Goal: Information Seeking & Learning: Learn about a topic

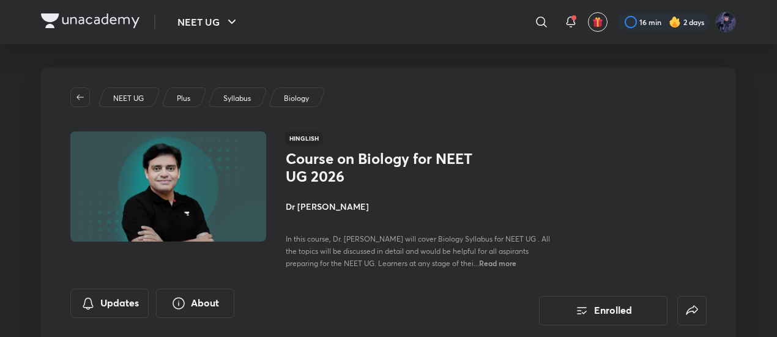
scroll to position [1, 0]
click at [441, 248] on span "In this course, Dr. Amit Gupta will cover Biology Syllabus for NEET UG . All th…" at bounding box center [418, 251] width 264 height 34
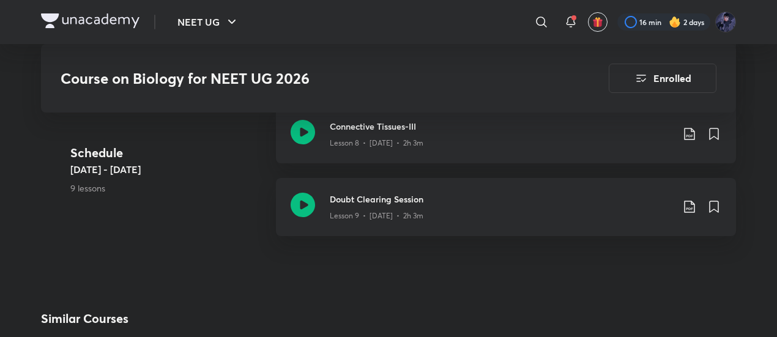
scroll to position [1251, 0]
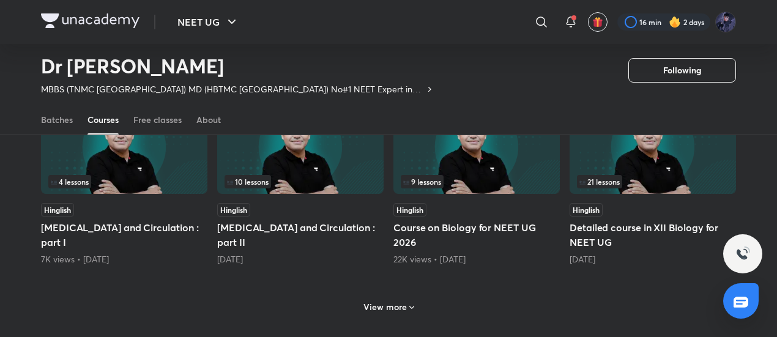
scroll to position [539, 0]
click at [395, 307] on h6 "View more" at bounding box center [385, 307] width 43 height 12
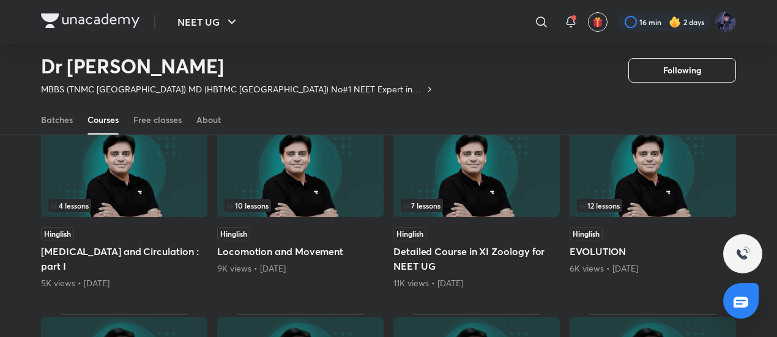
scroll to position [706, 0]
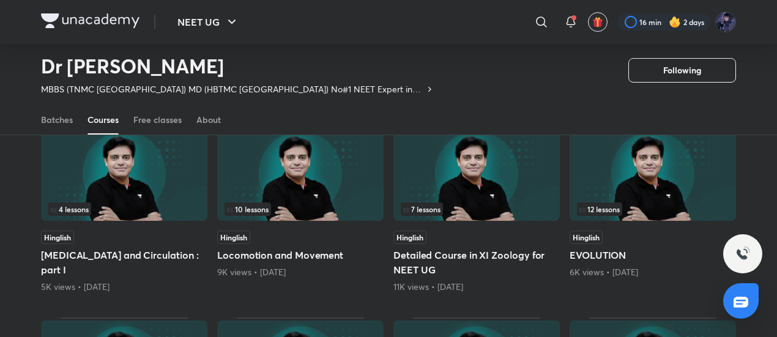
drag, startPoint x: 280, startPoint y: 197, endPoint x: 247, endPoint y: 255, distance: 66.9
drag, startPoint x: 247, startPoint y: 255, endPoint x: 0, endPoint y: 260, distance: 247.3
click at [0, 260] on div "Popular Latest Lesson 1 / 7 Hinglish Animal Tissues Starts on Sep 5 Lesson 1 / …" at bounding box center [388, 112] width 777 height 1276
drag, startPoint x: 249, startPoint y: 252, endPoint x: 2, endPoint y: 258, distance: 246.8
click at [2, 258] on div "Popular Latest Lesson 1 / 7 Hinglish Animal Tissues Starts on Sep 5 Lesson 1 / …" at bounding box center [388, 112] width 777 height 1276
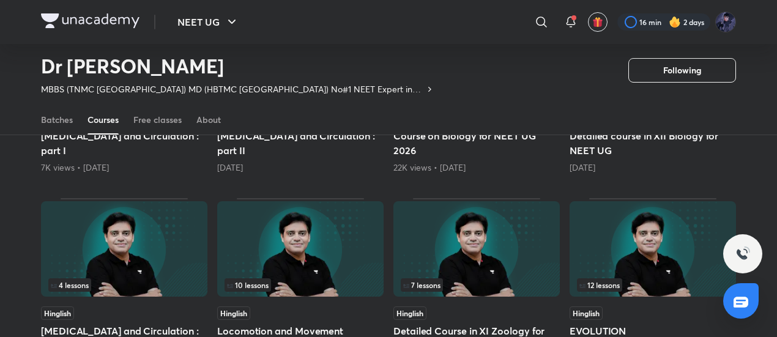
scroll to position [632, 0]
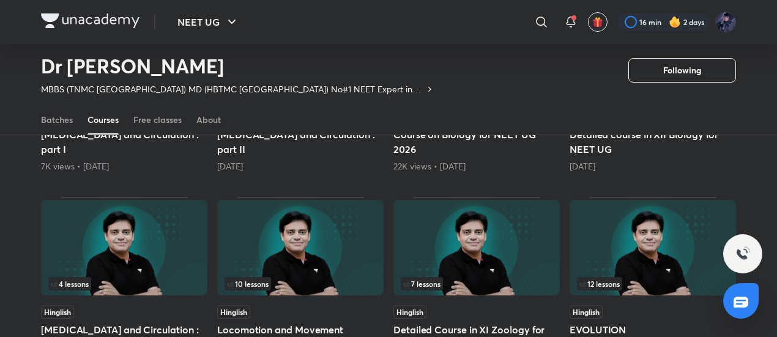
drag, startPoint x: 284, startPoint y: 254, endPoint x: 256, endPoint y: 267, distance: 30.7
click at [256, 267] on img at bounding box center [300, 247] width 166 height 95
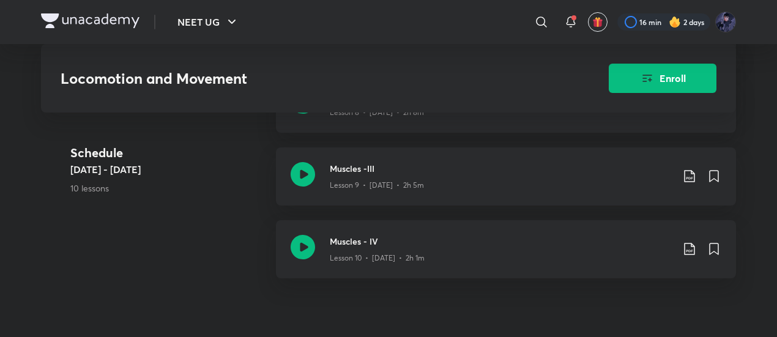
scroll to position [1060, 0]
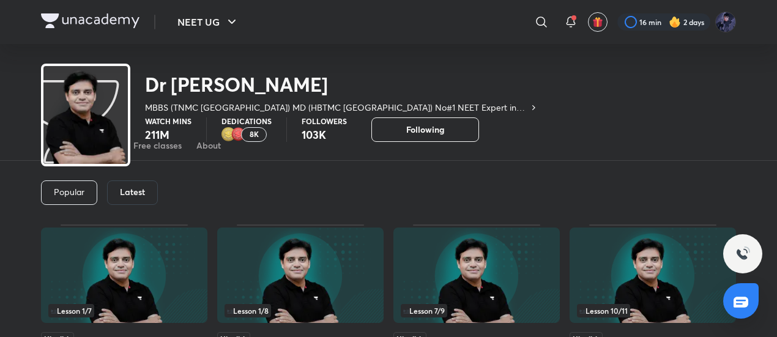
scroll to position [59, 0]
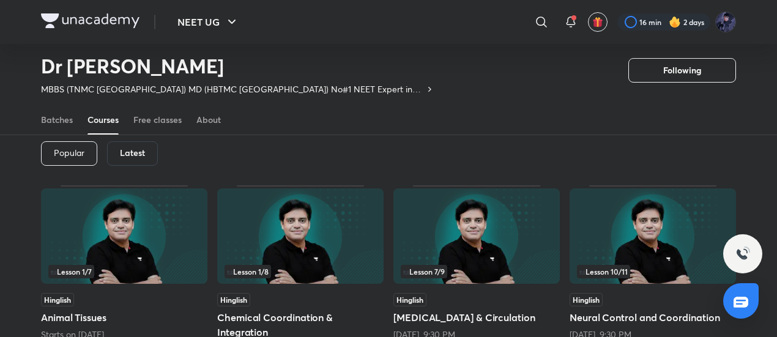
click at [137, 157] on h6 "Latest" at bounding box center [132, 153] width 25 height 10
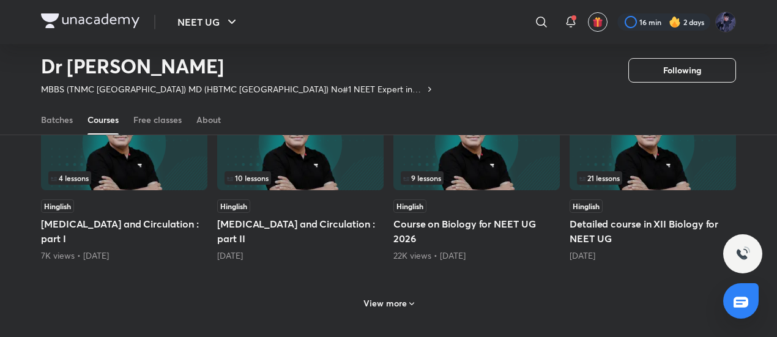
scroll to position [541, 0]
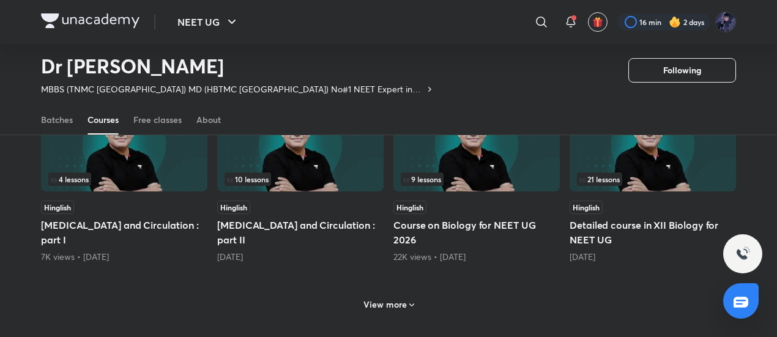
click at [385, 299] on h6 "View more" at bounding box center [385, 305] width 43 height 12
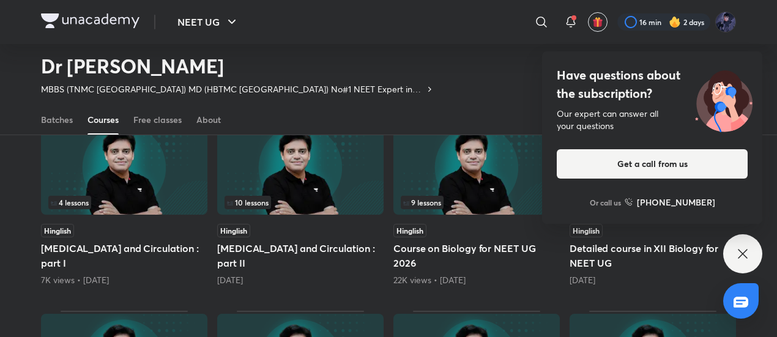
scroll to position [519, 0]
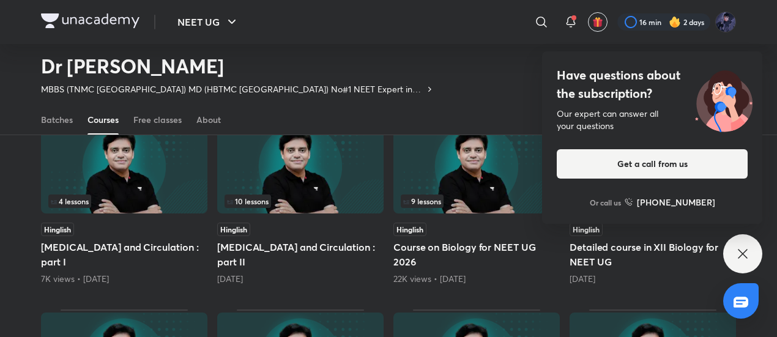
click at [737, 253] on icon at bounding box center [743, 254] width 15 height 15
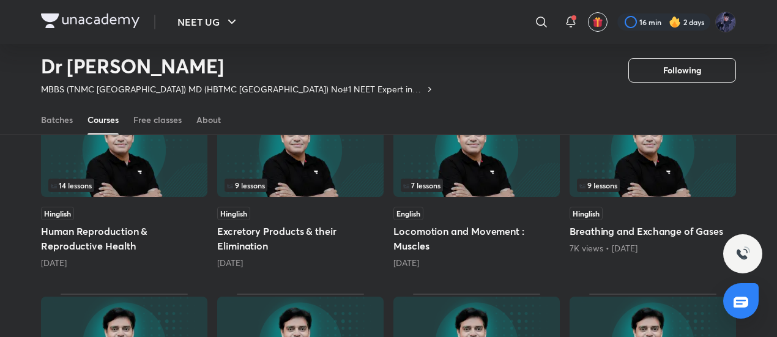
scroll to position [343, 0]
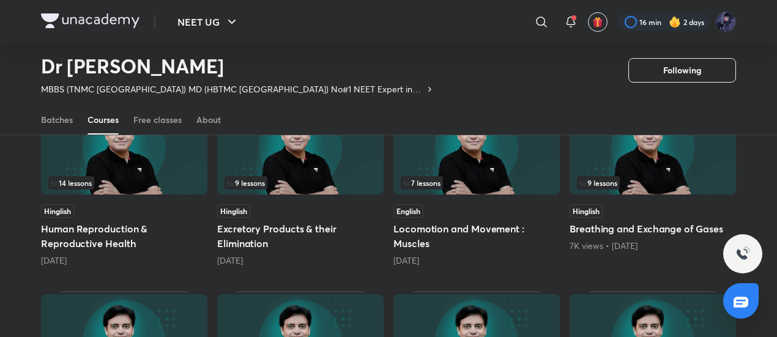
drag, startPoint x: 476, startPoint y: 146, endPoint x: 437, endPoint y: 207, distance: 72.7
click at [437, 207] on div "English" at bounding box center [477, 210] width 166 height 13
click at [436, 239] on h5 "Locomotion and Movement : Muscles" at bounding box center [477, 236] width 166 height 29
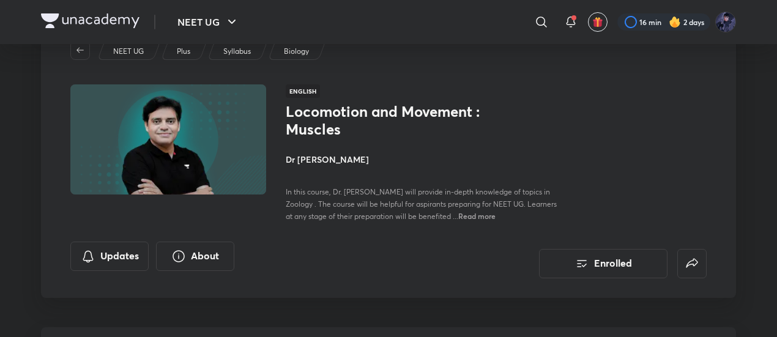
scroll to position [46, 0]
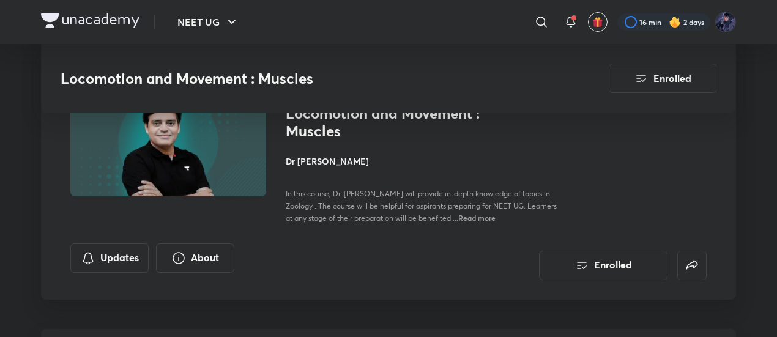
scroll to position [343, 0]
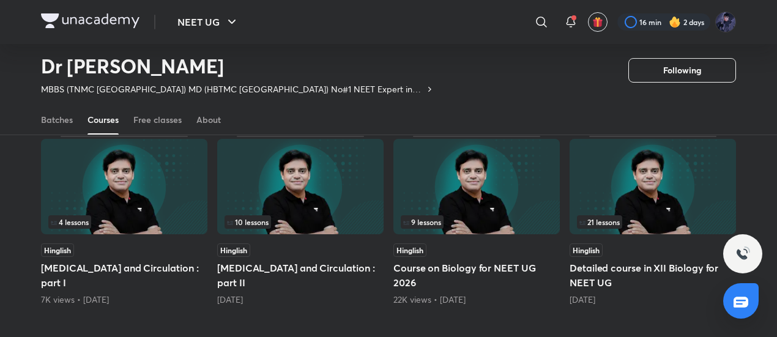
scroll to position [499, 0]
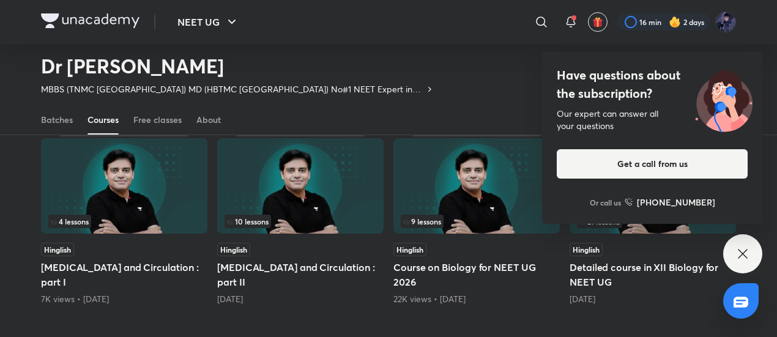
click at [739, 251] on icon at bounding box center [742, 253] width 9 height 9
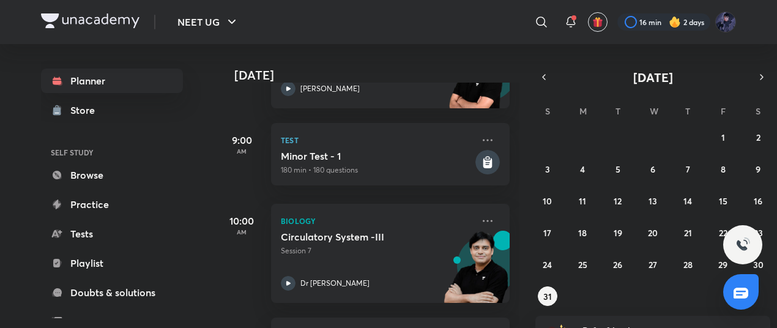
scroll to position [262, 0]
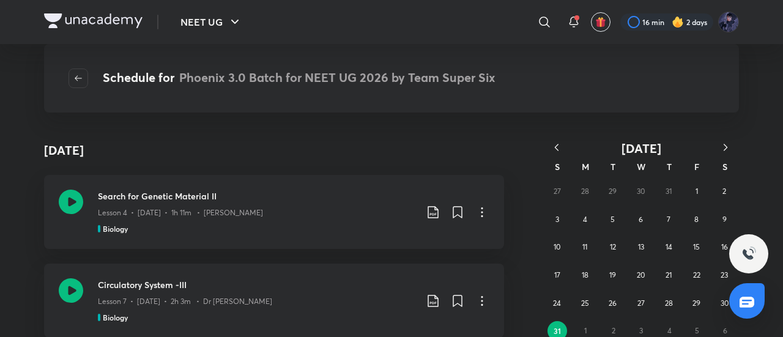
click at [555, 141] on icon "button" at bounding box center [557, 147] width 12 height 12
click at [556, 146] on icon "button" at bounding box center [557, 147] width 4 height 7
click at [550, 182] on div "1 2 3 4 5 6 7 8 9 10 11 12 13 14 15 16 17 18 19 20 21 22 23 24 25 26 27 28 29 3…" at bounding box center [642, 248] width 196 height 140
click at [556, 192] on abbr "1" at bounding box center [557, 191] width 2 height 9
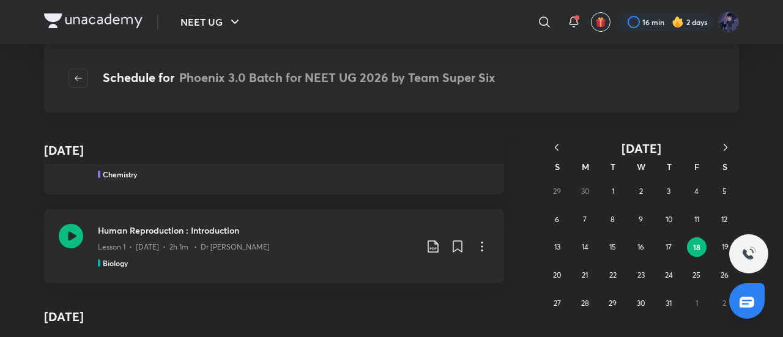
scroll to position [290, 0]
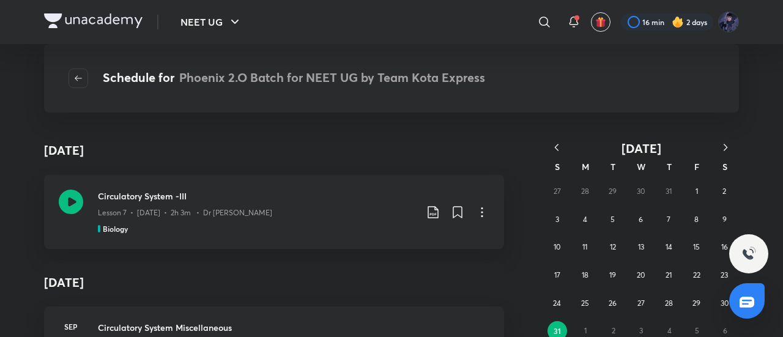
click at [554, 144] on icon "button" at bounding box center [557, 147] width 12 height 12
click at [558, 143] on icon "button" at bounding box center [557, 147] width 12 height 12
click at [613, 189] on abbr "3" at bounding box center [613, 191] width 4 height 9
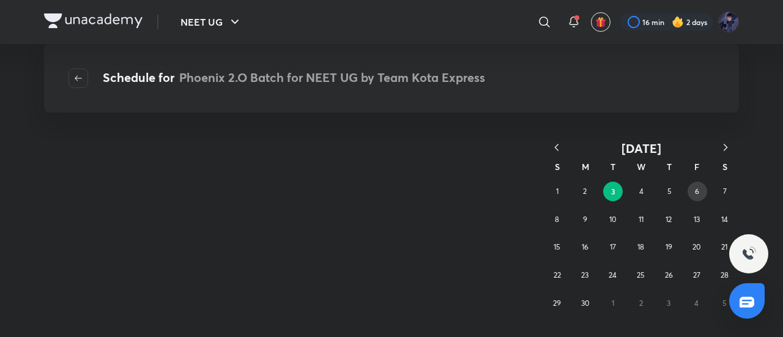
click at [705, 193] on button "6" at bounding box center [698, 192] width 20 height 20
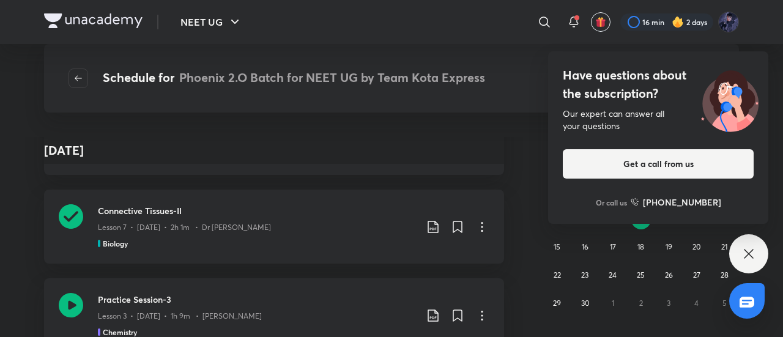
scroll to position [6920, 0]
click at [746, 249] on icon at bounding box center [749, 254] width 15 height 15
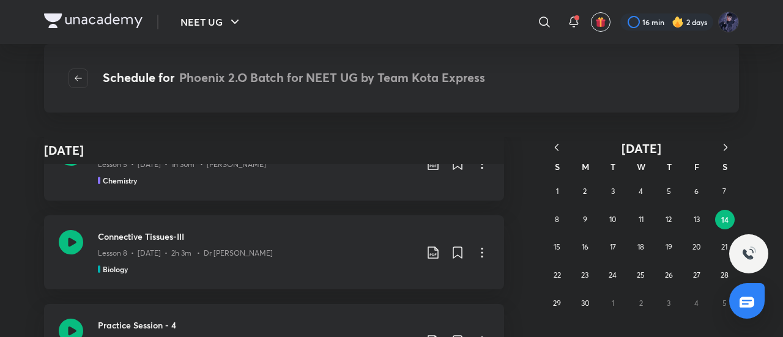
scroll to position [6099, 0]
click at [584, 241] on button "16" at bounding box center [585, 247] width 20 height 20
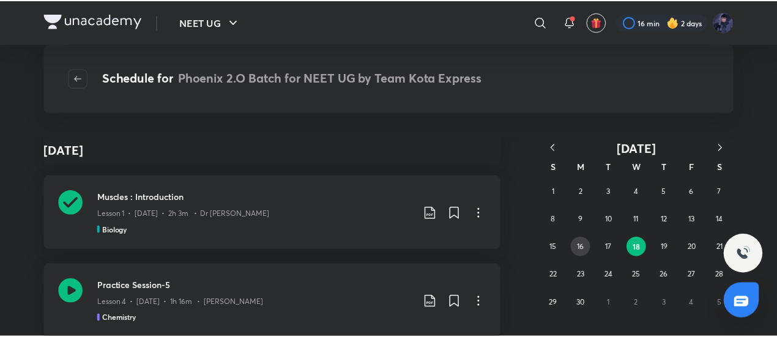
scroll to position [882, 0]
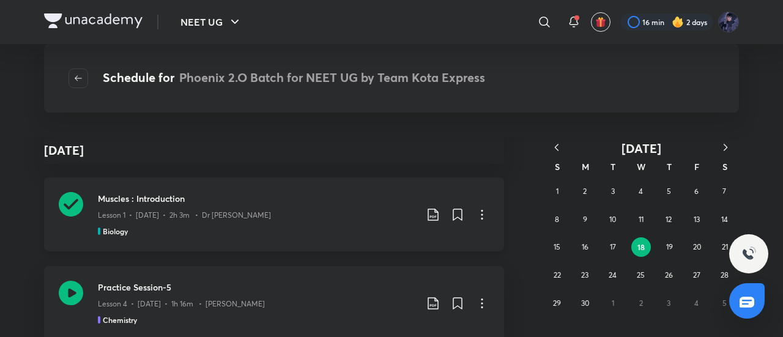
click at [480, 215] on icon at bounding box center [482, 214] width 15 height 15
click at [449, 237] on li "Go to course page" at bounding box center [414, 244] width 140 height 23
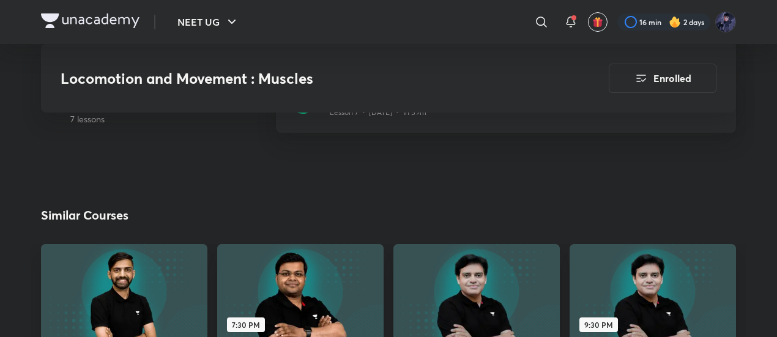
scroll to position [1135, 0]
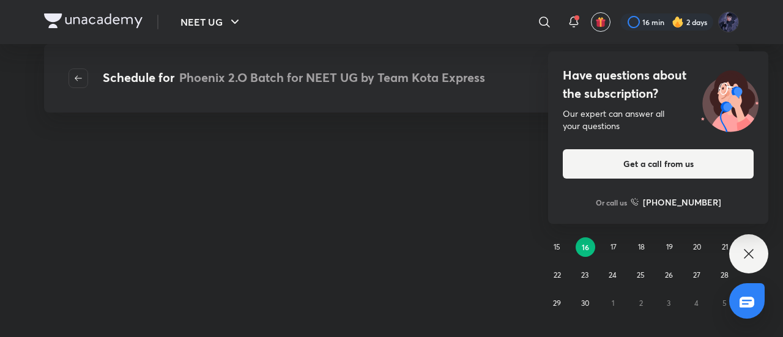
click at [746, 255] on icon at bounding box center [749, 254] width 15 height 15
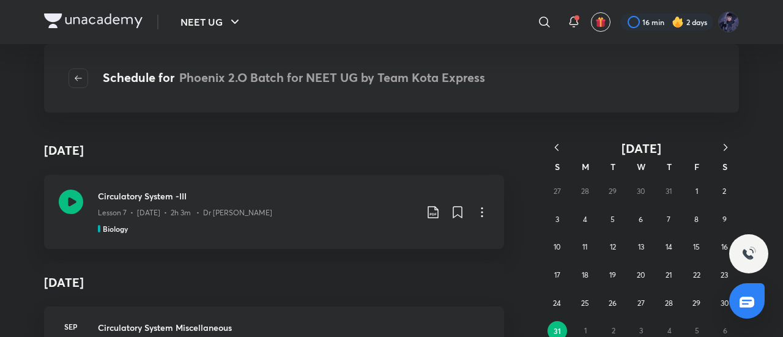
click at [557, 143] on icon "button" at bounding box center [557, 147] width 12 height 12
click at [557, 148] on icon "button" at bounding box center [557, 147] width 12 height 12
click at [649, 243] on button "18" at bounding box center [642, 247] width 20 height 20
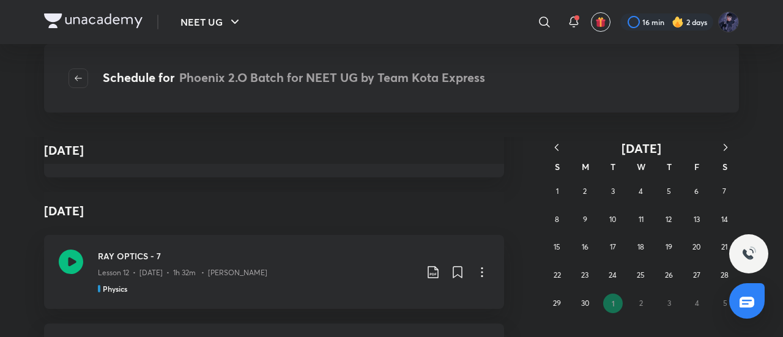
scroll to position [109293, 0]
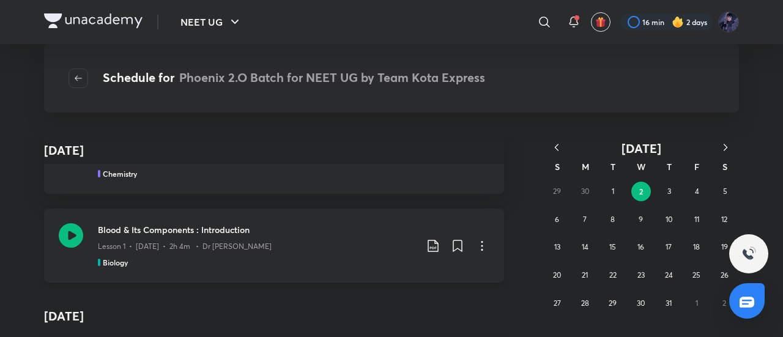
click at [484, 248] on icon at bounding box center [482, 246] width 15 height 15
click at [477, 248] on icon at bounding box center [482, 246] width 15 height 15
click at [480, 246] on icon at bounding box center [482, 246] width 15 height 15
click at [477, 248] on icon at bounding box center [482, 246] width 15 height 15
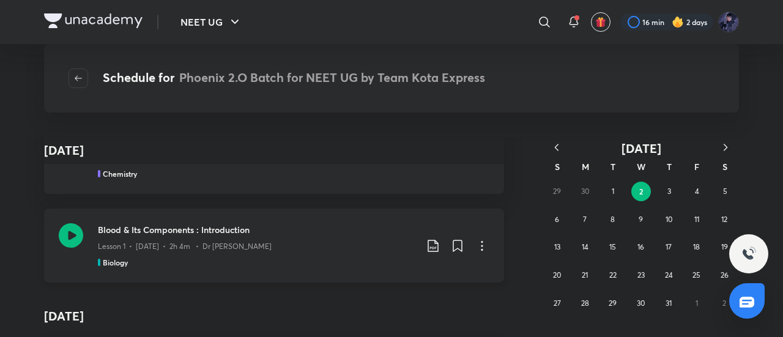
click at [476, 249] on icon at bounding box center [482, 246] width 15 height 15
click at [692, 189] on button "4" at bounding box center [698, 192] width 20 height 20
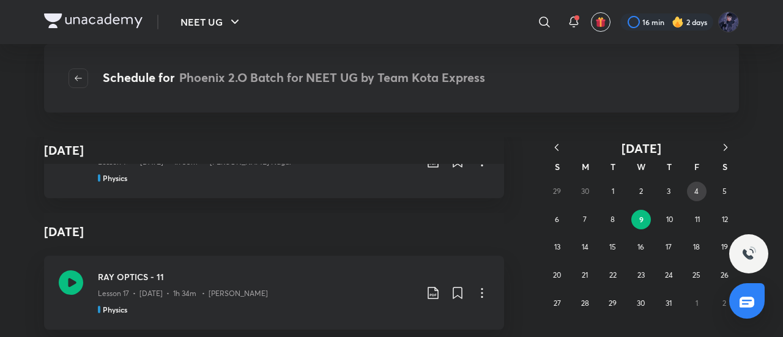
scroll to position [1393, 0]
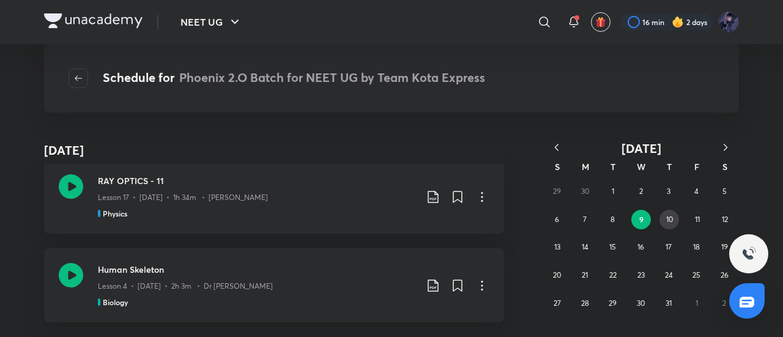
click at [673, 217] on abbr "10" at bounding box center [670, 219] width 7 height 9
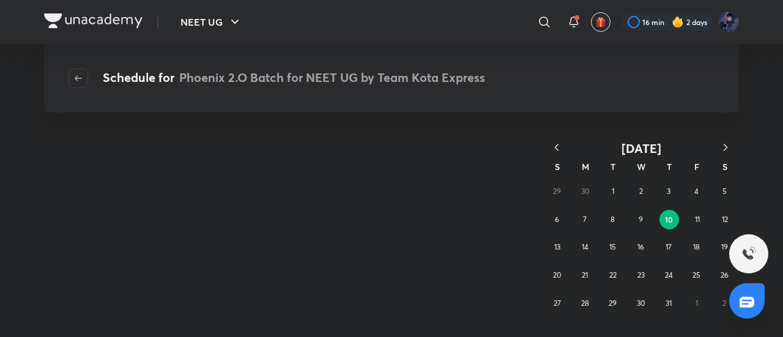
scroll to position [0, 0]
click at [637, 225] on button "9" at bounding box center [642, 220] width 20 height 20
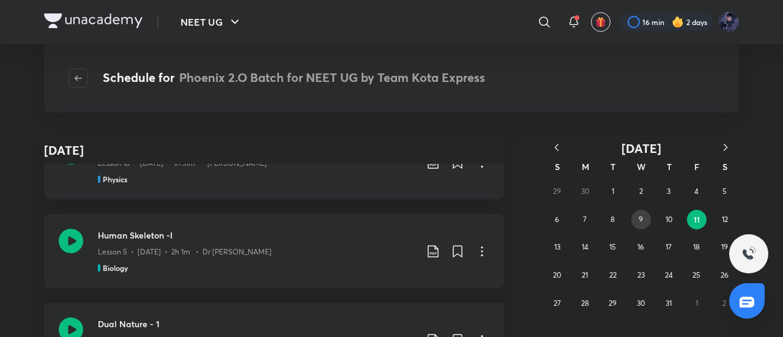
scroll to position [580, 0]
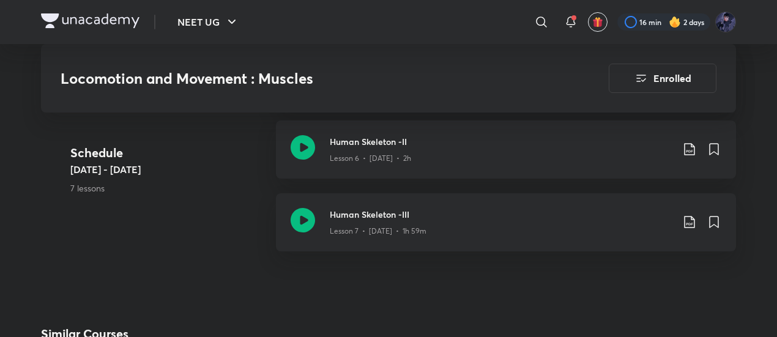
scroll to position [1086, 0]
click at [213, 248] on div "Schedule Jun 18 - Jul 16 7 lessons Muscles : Introduction Lesson 1 • Jun 18 • 2…" at bounding box center [388, 11] width 695 height 510
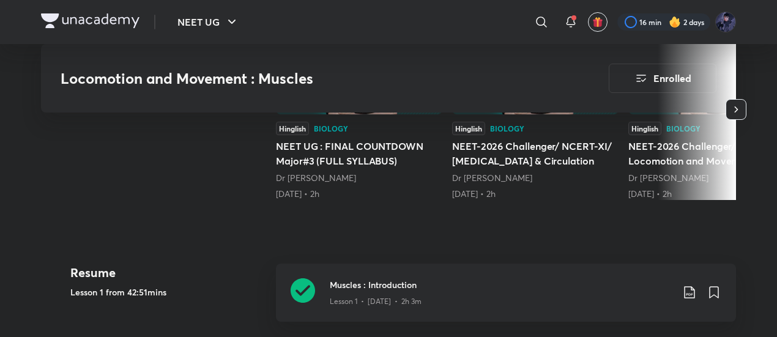
scroll to position [436, 0]
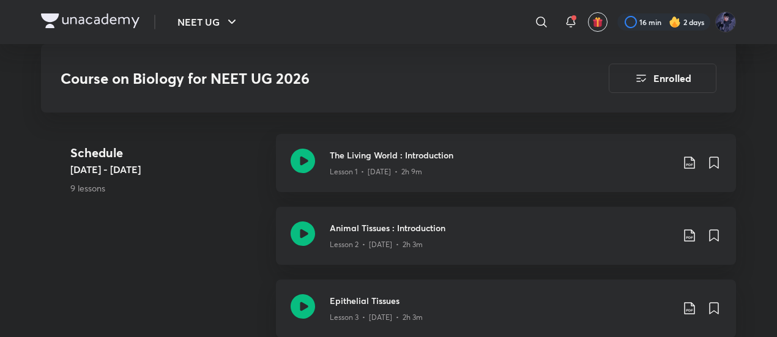
scroll to position [711, 0]
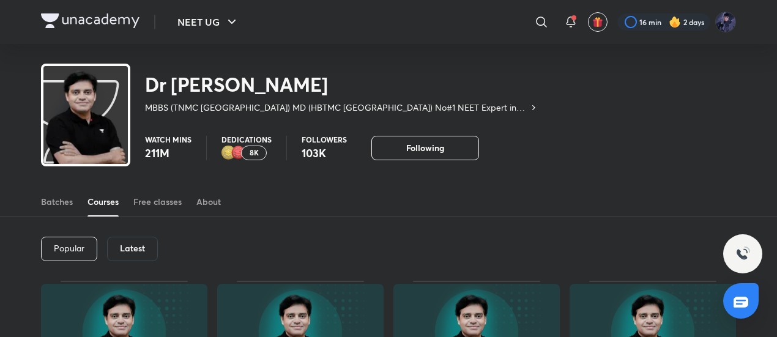
scroll to position [61, 0]
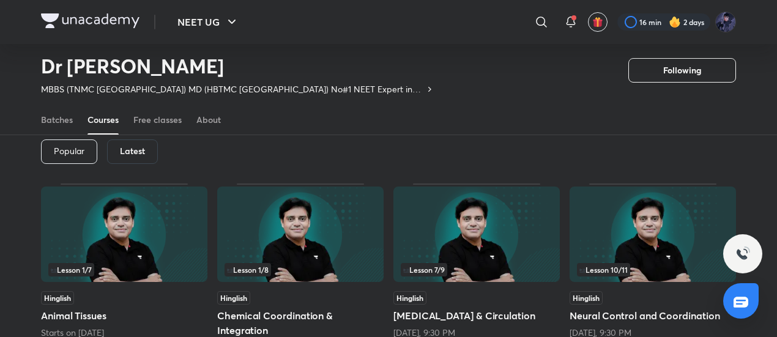
click at [133, 155] on h6 "Latest" at bounding box center [132, 151] width 25 height 10
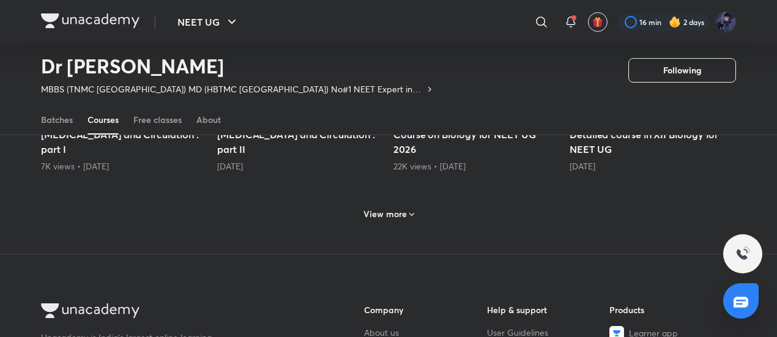
scroll to position [632, 0]
click at [387, 211] on h6 "View more" at bounding box center [385, 213] width 43 height 12
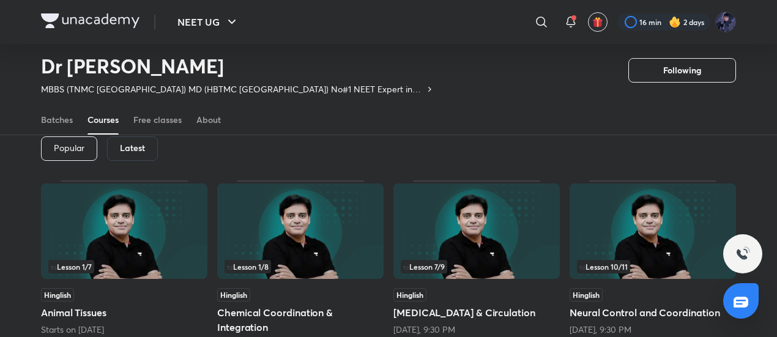
scroll to position [59, 0]
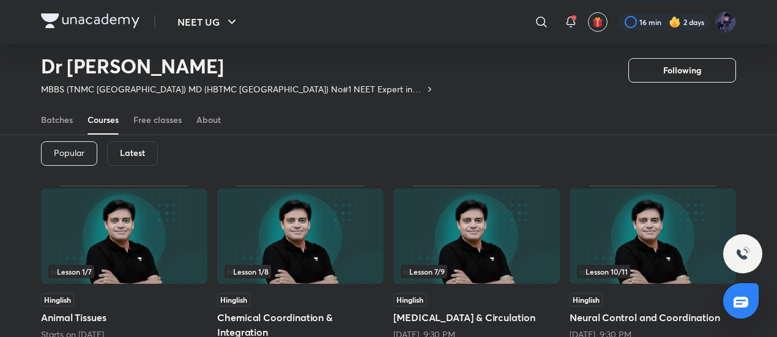
drag, startPoint x: 424, startPoint y: 232, endPoint x: 433, endPoint y: 308, distance: 77.1
drag, startPoint x: 433, startPoint y: 308, endPoint x: 428, endPoint y: 316, distance: 9.3
click at [428, 316] on h5 "Body Fluids & Circulation" at bounding box center [477, 317] width 166 height 15
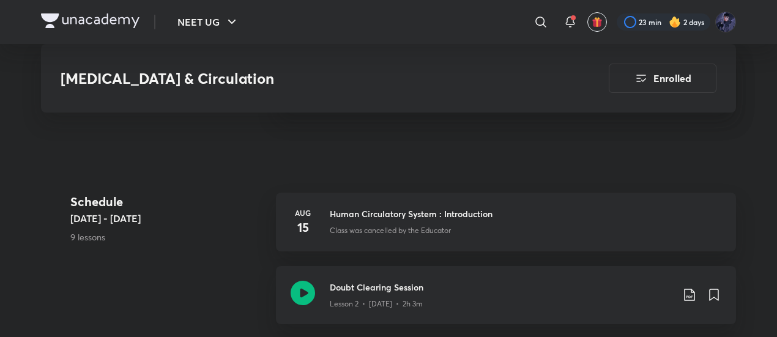
scroll to position [579, 0]
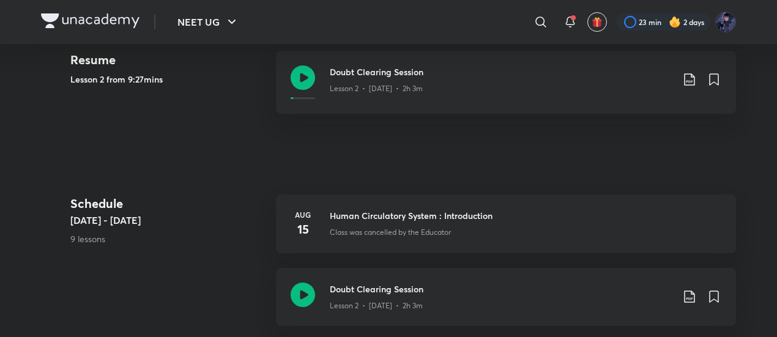
scroll to position [59, 0]
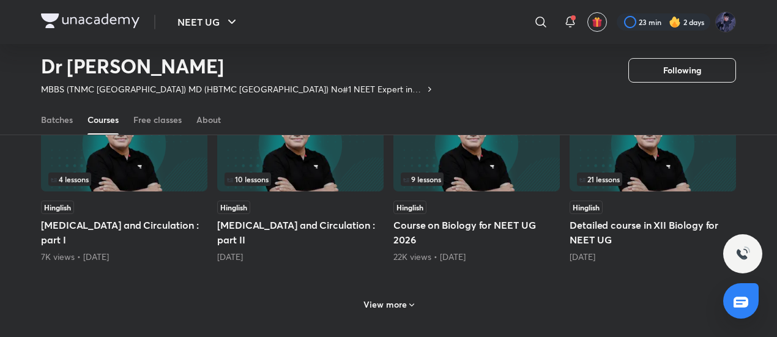
scroll to position [542, 0]
click at [393, 302] on h6 "View more" at bounding box center [385, 304] width 43 height 12
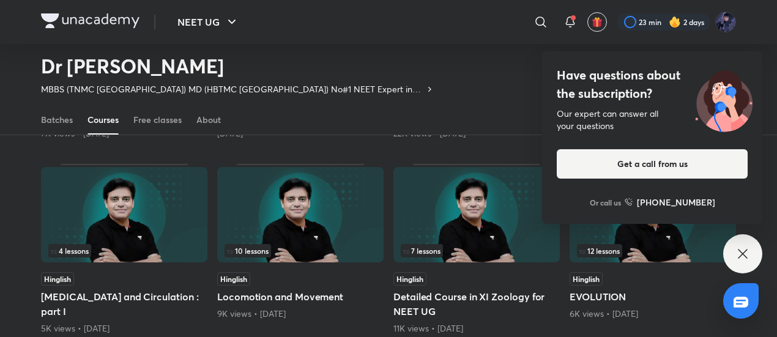
scroll to position [664, 0]
click at [735, 269] on div "Have questions about the subscription? Our expert can answer all your questions…" at bounding box center [742, 253] width 39 height 39
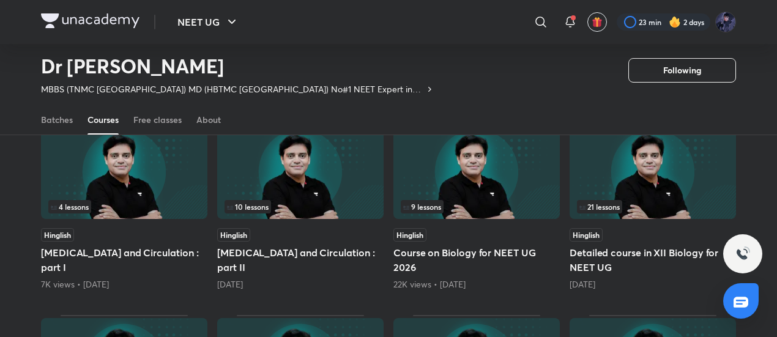
scroll to position [507, 0]
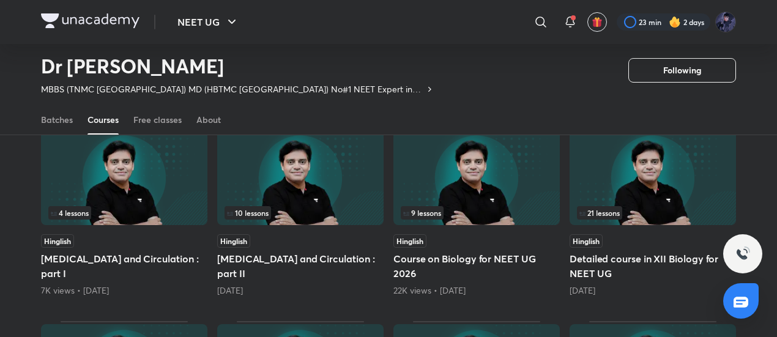
drag, startPoint x: 149, startPoint y: 220, endPoint x: 72, endPoint y: 259, distance: 86.5
click at [72, 259] on h5 "Body Fluids and Circulation : part I" at bounding box center [124, 266] width 166 height 29
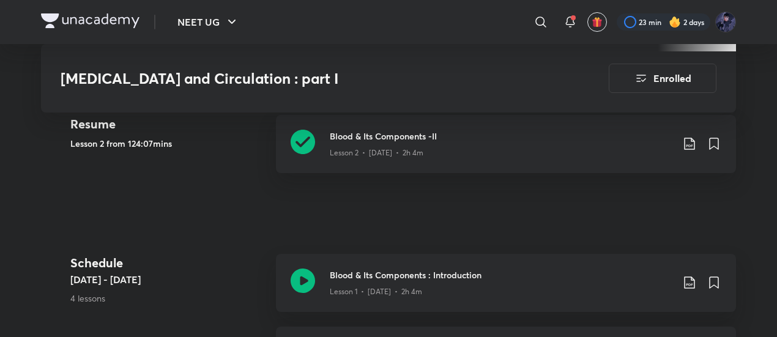
scroll to position [589, 0]
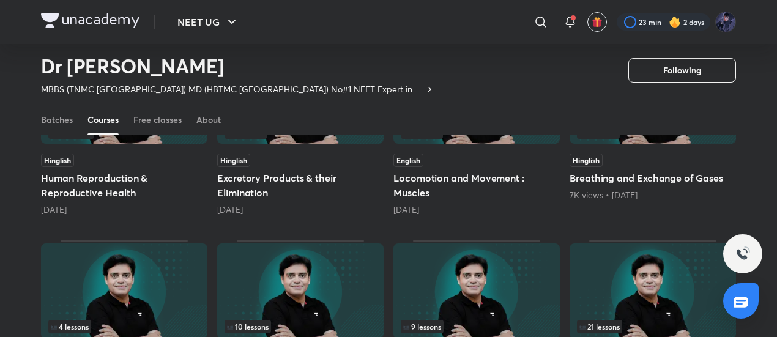
scroll to position [394, 0]
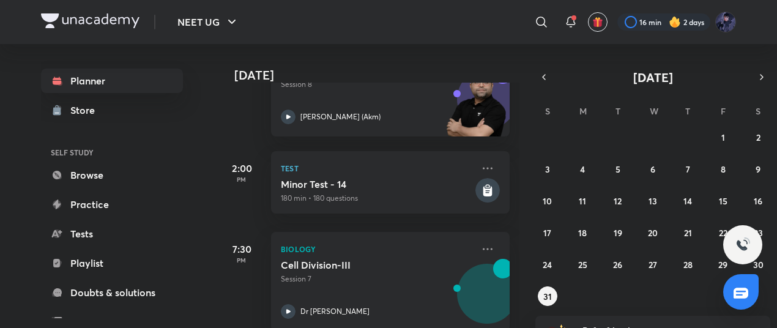
scroll to position [551, 0]
